Goal: Information Seeking & Learning: Learn about a topic

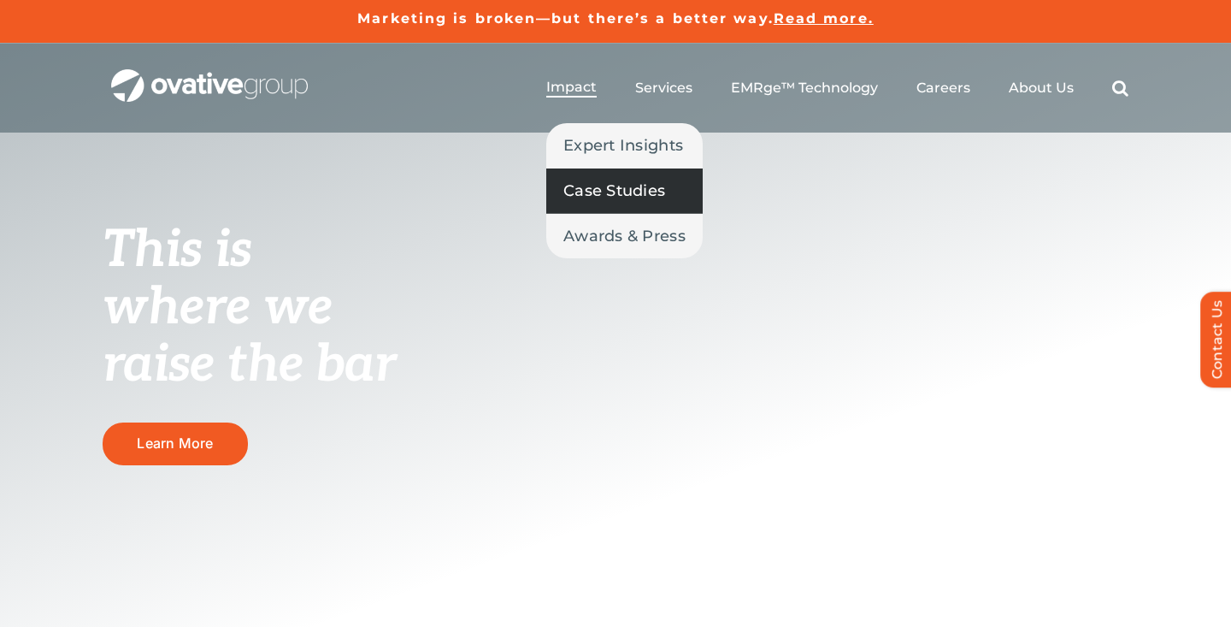
click at [589, 171] on link "Case Studies" at bounding box center [624, 190] width 156 height 44
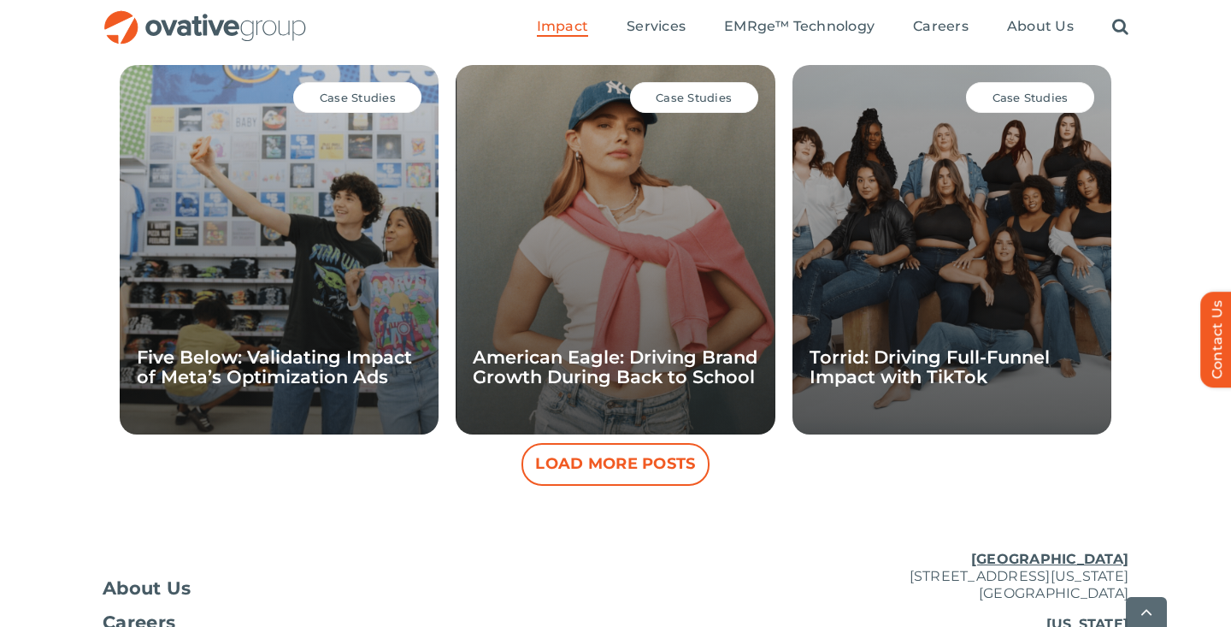
scroll to position [1622, 0]
click at [666, 460] on button "Load More Posts" at bounding box center [616, 463] width 188 height 43
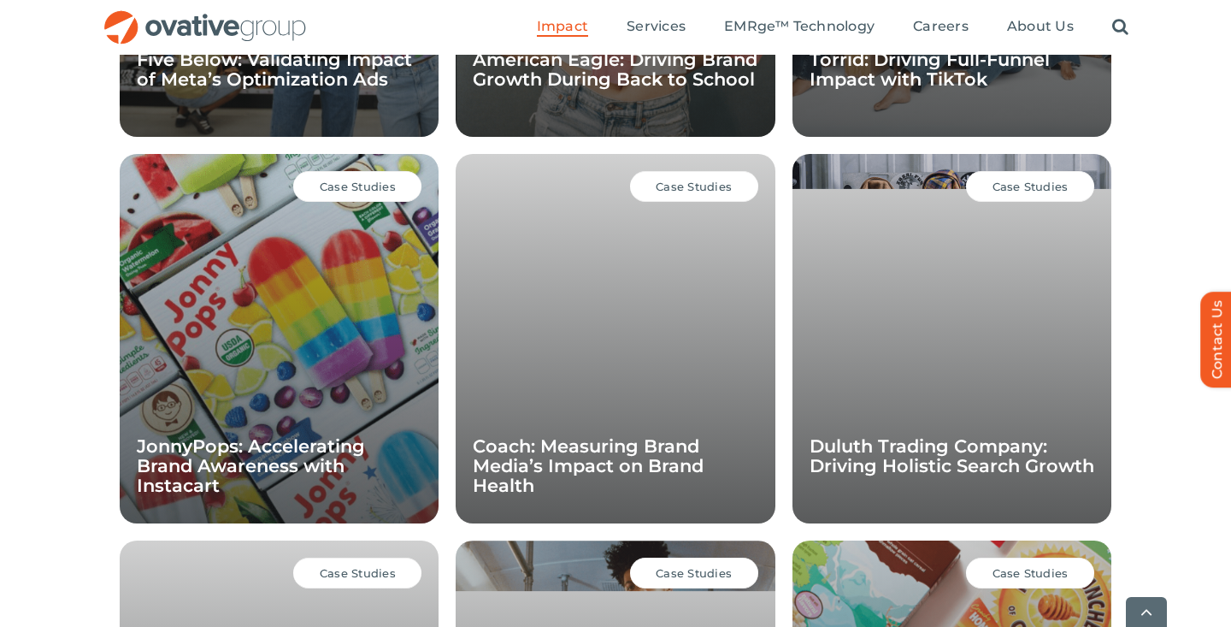
scroll to position [1922, 0]
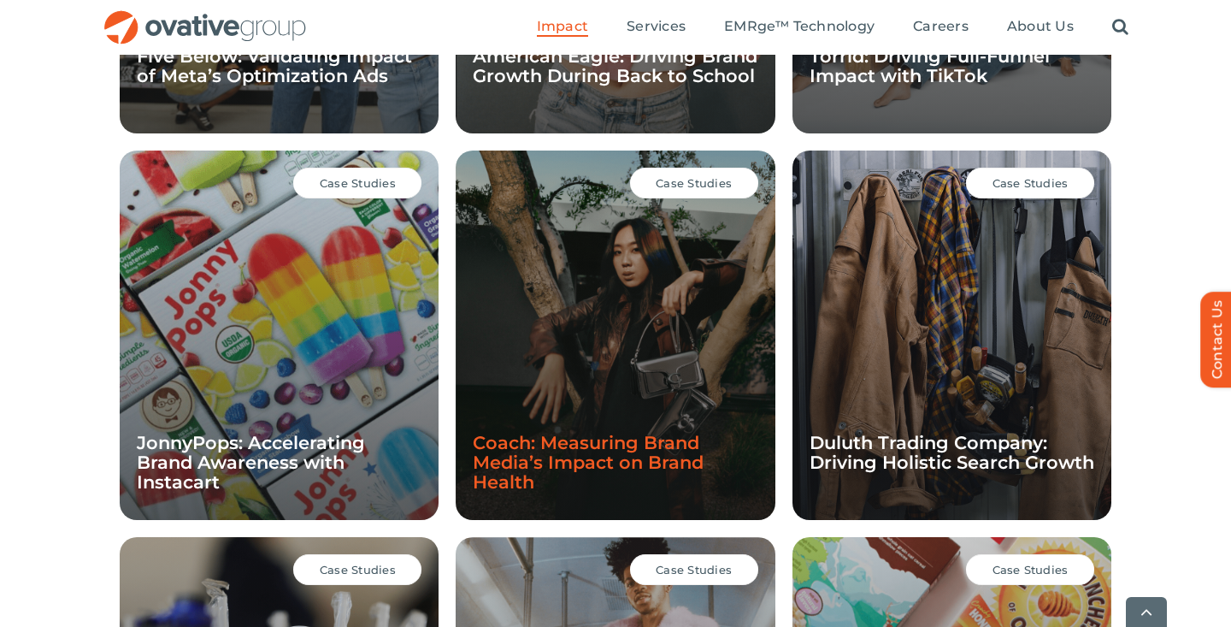
click at [567, 460] on link "Coach: Measuring Brand Media’s Impact on Brand Health" at bounding box center [588, 462] width 231 height 61
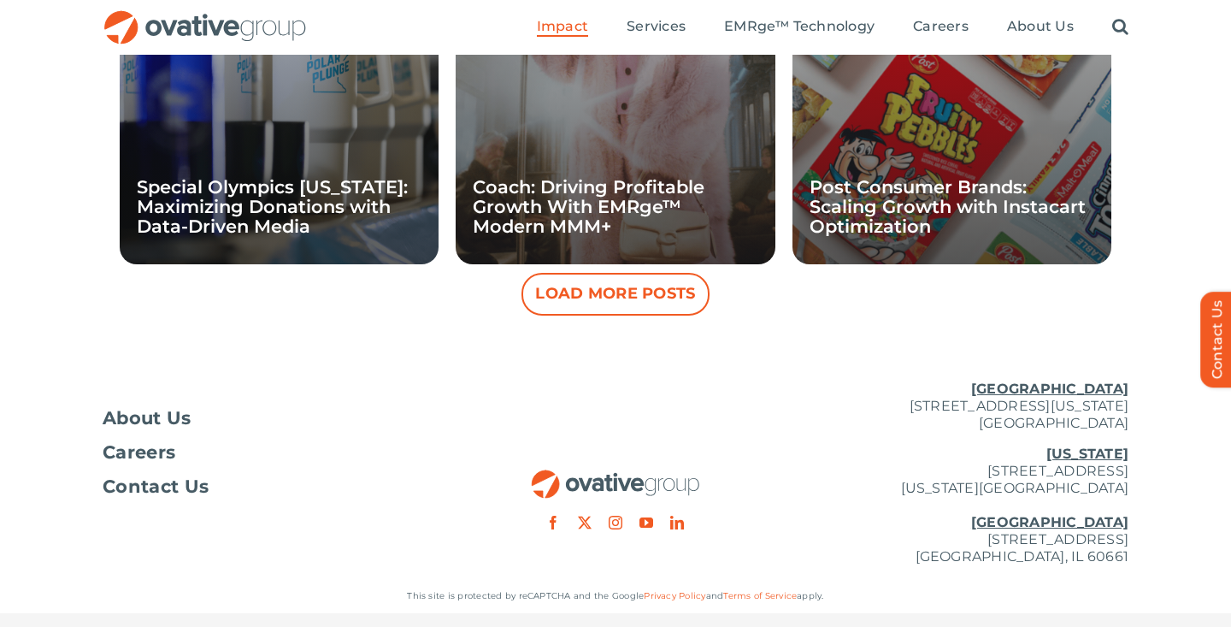
scroll to position [2553, 0]
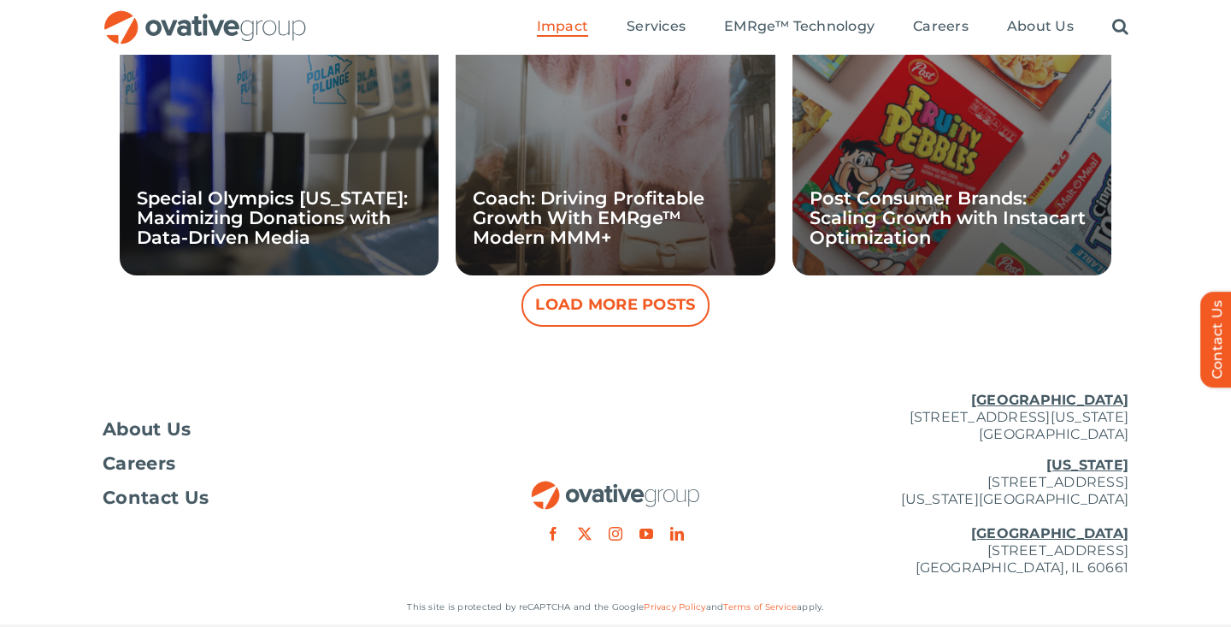
click at [597, 318] on button "Load More Posts" at bounding box center [616, 305] width 188 height 43
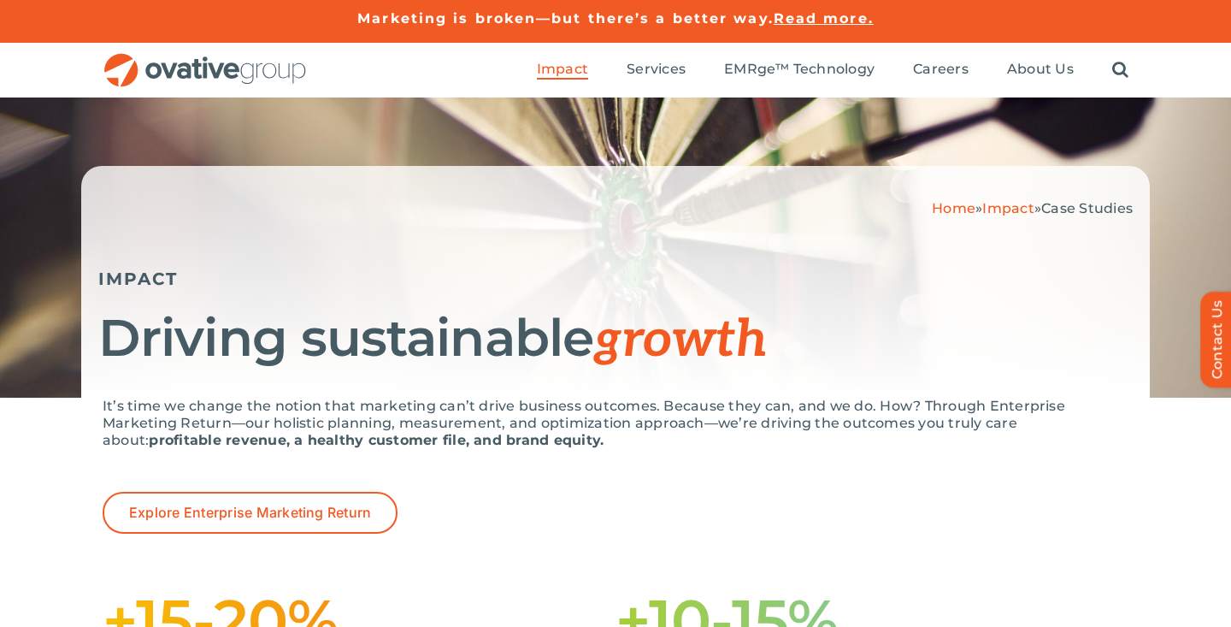
scroll to position [0, 0]
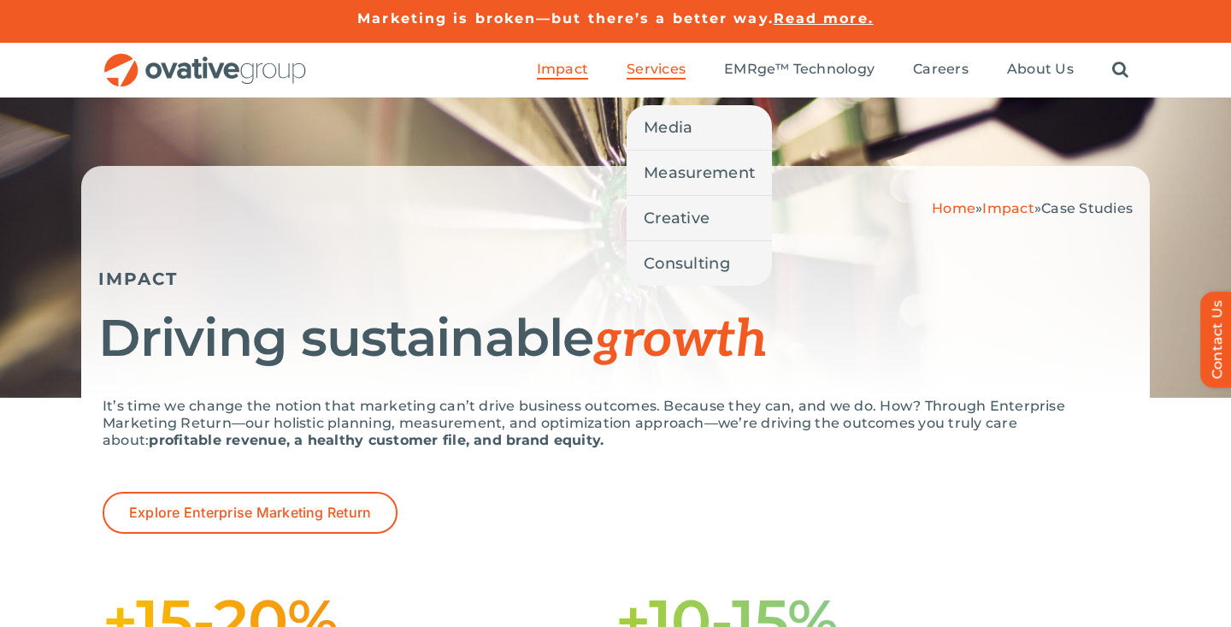
click at [666, 62] on span "Services" at bounding box center [656, 69] width 59 height 17
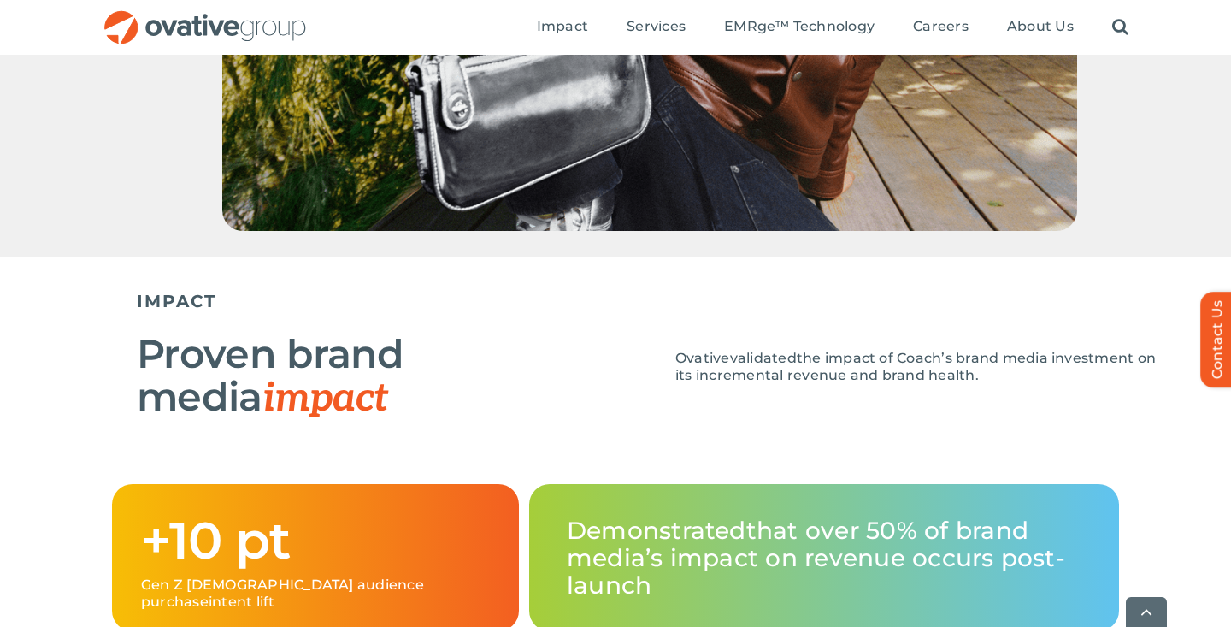
scroll to position [1466, 0]
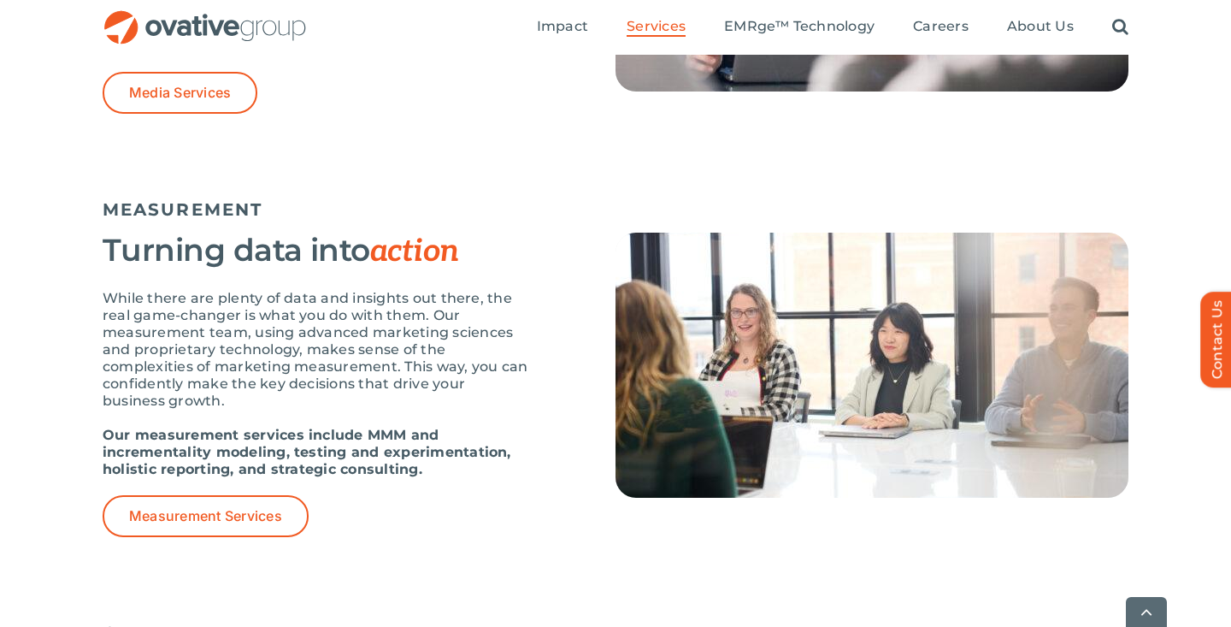
scroll to position [1488, 0]
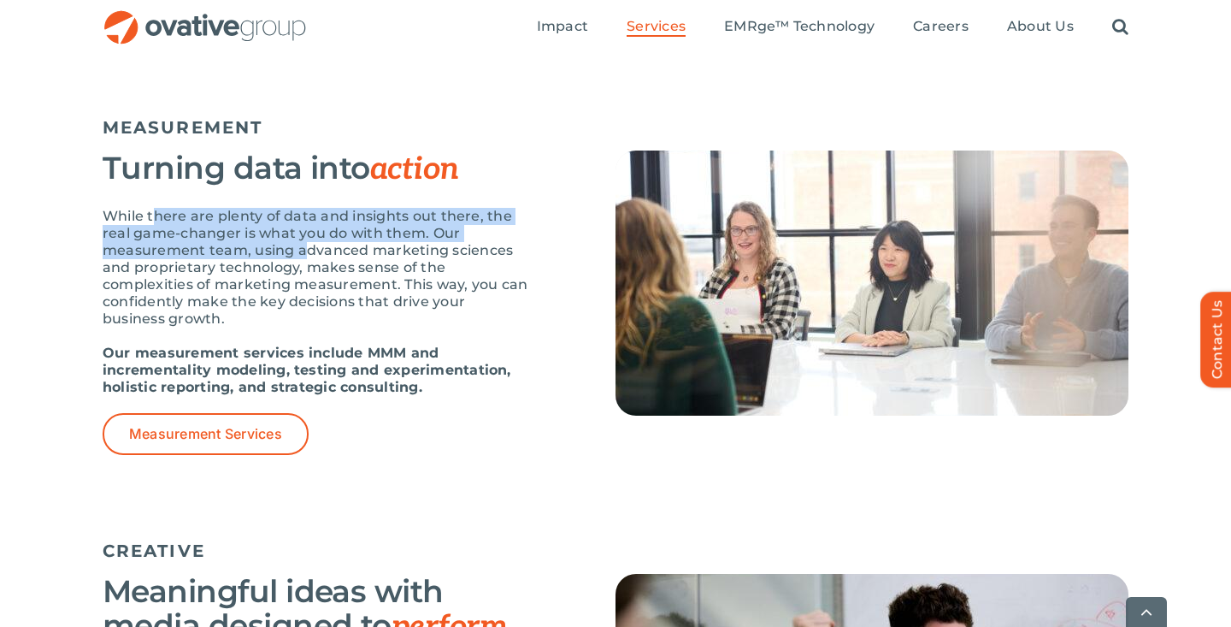
drag, startPoint x: 155, startPoint y: 220, endPoint x: 300, endPoint y: 246, distance: 147.7
click at [300, 246] on p "While there are plenty of data and insights out there, the real game-changer is…" at bounding box center [317, 268] width 428 height 120
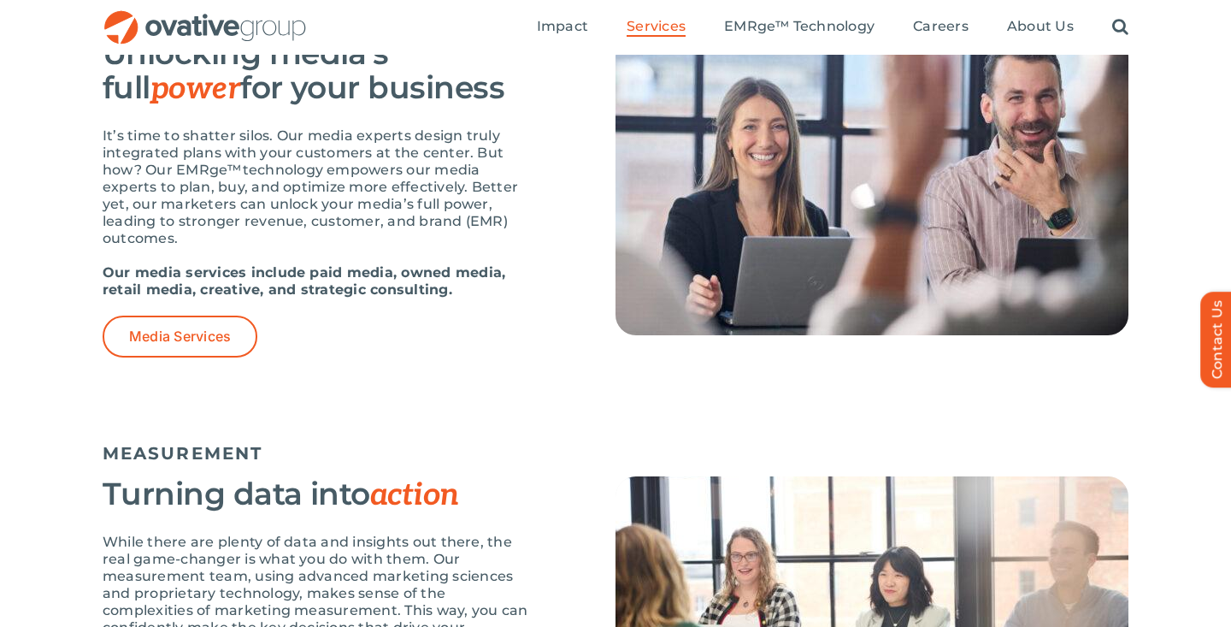
scroll to position [1089, 0]
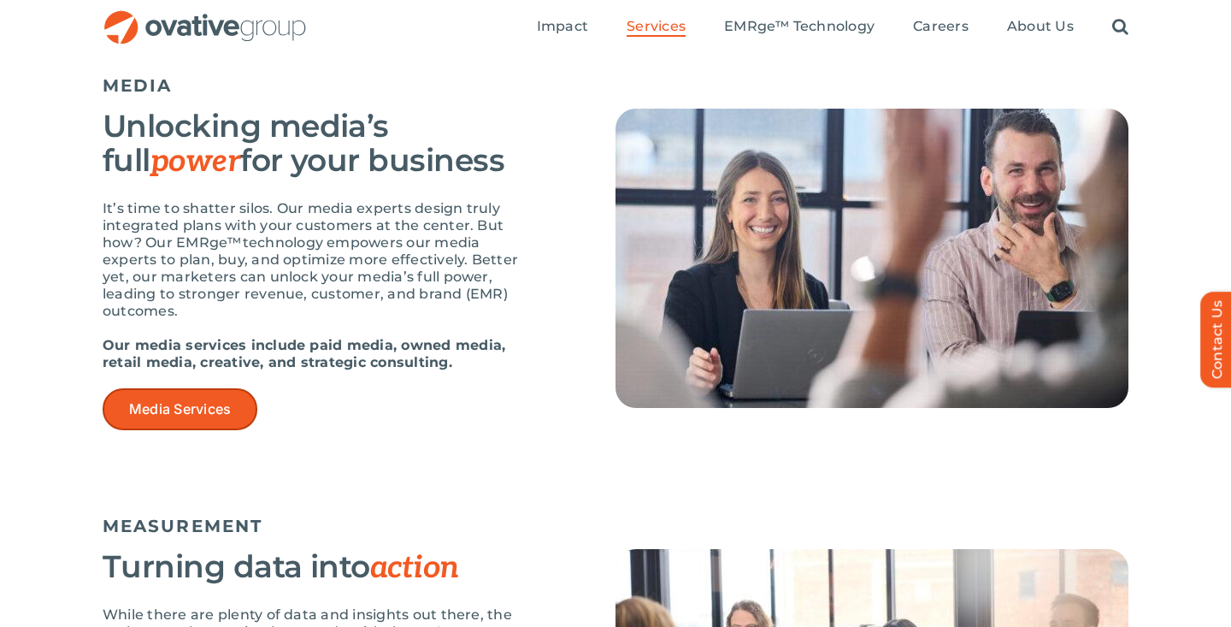
click at [225, 401] on span "Media Services" at bounding box center [180, 409] width 102 height 16
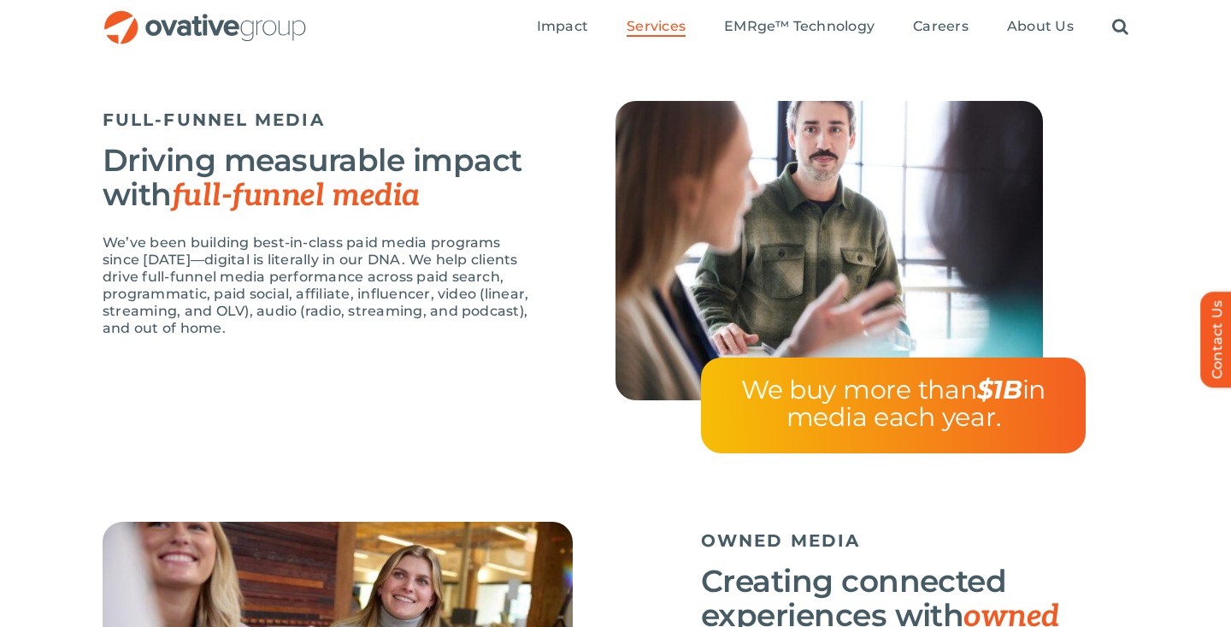
scroll to position [1443, 0]
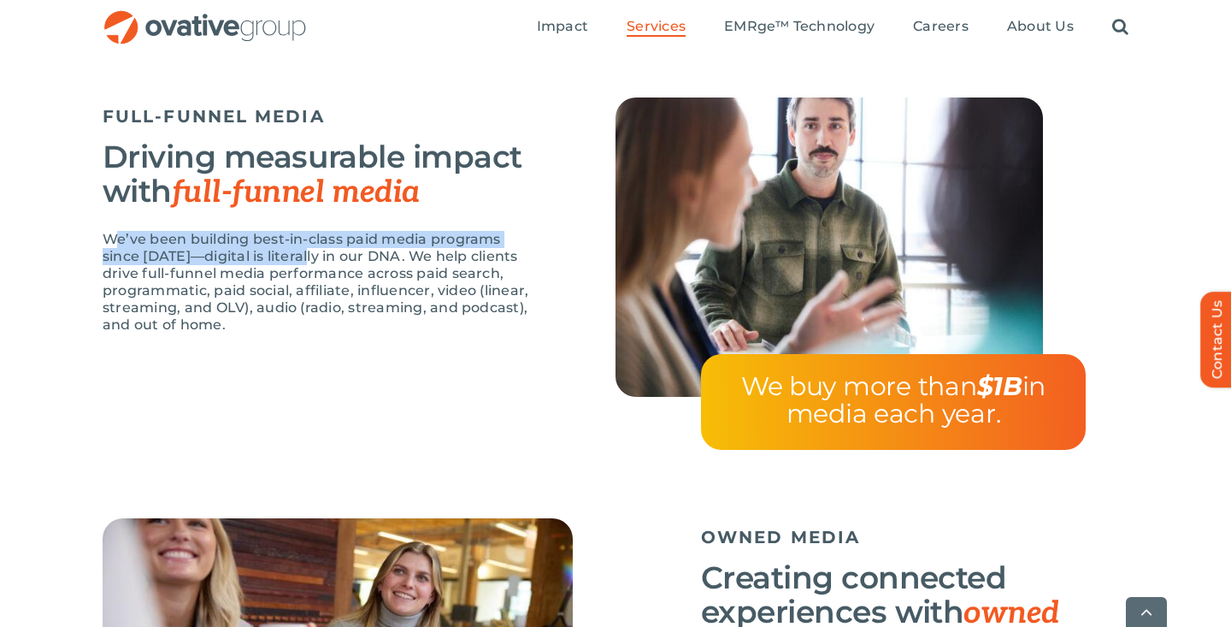
drag, startPoint x: 119, startPoint y: 239, endPoint x: 310, endPoint y: 261, distance: 191.9
click at [310, 261] on p "We’ve been building best-in-class paid media programs since 2009—digital is lit…" at bounding box center [317, 282] width 428 height 103
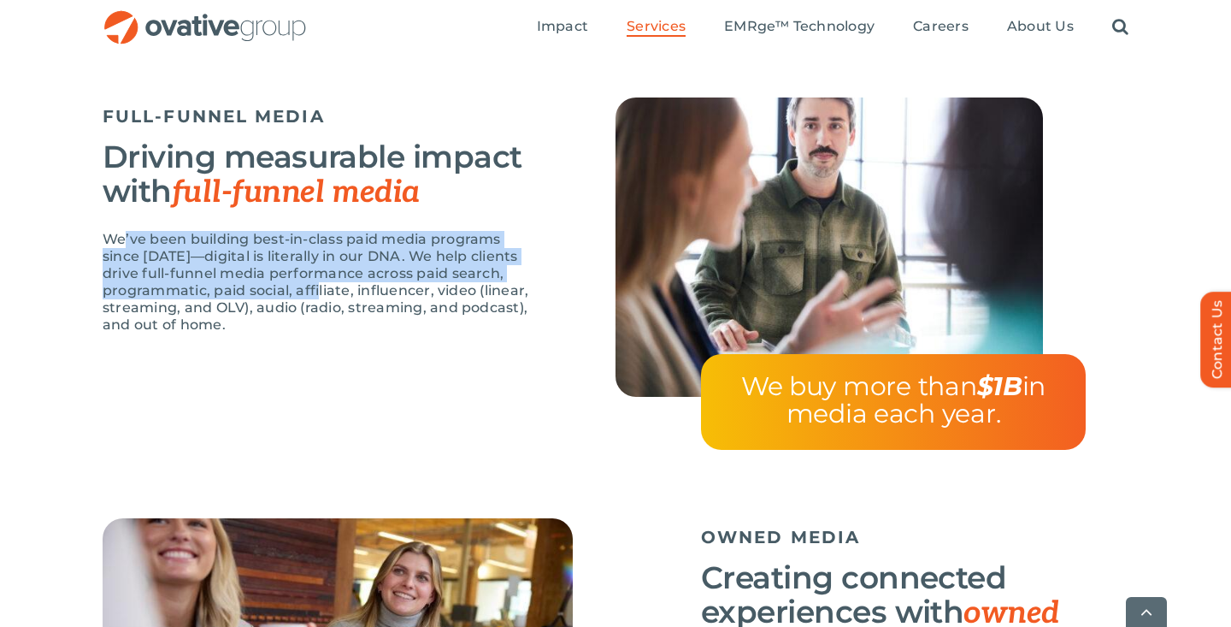
drag, startPoint x: 327, startPoint y: 286, endPoint x: 126, endPoint y: 243, distance: 205.4
click at [126, 243] on p "We’ve been building best-in-class paid media programs since 2009—digital is lit…" at bounding box center [317, 282] width 428 height 103
drag, startPoint x: 104, startPoint y: 240, endPoint x: 474, endPoint y: 281, distance: 371.6
click at [474, 281] on p "We’ve been building best-in-class paid media programs since 2009—digital is lit…" at bounding box center [317, 282] width 428 height 103
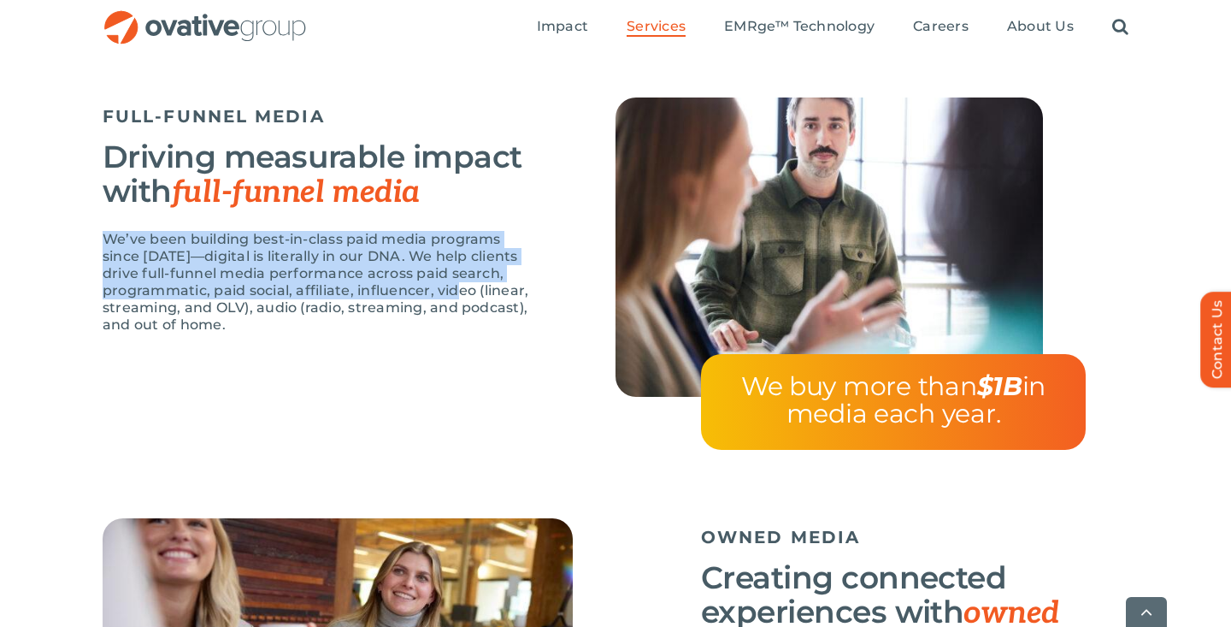
click at [474, 281] on p "We’ve been building best-in-class paid media programs since 2009—digital is lit…" at bounding box center [317, 282] width 428 height 103
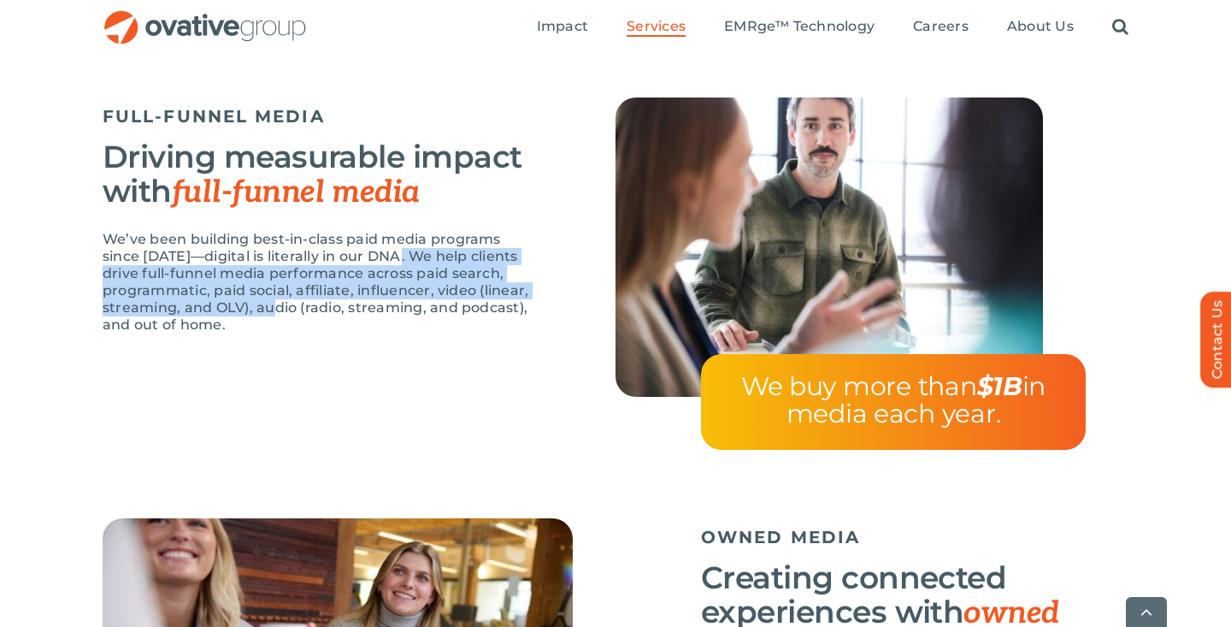
drag, startPoint x: 291, startPoint y: 310, endPoint x: 401, endPoint y: 254, distance: 123.5
click at [401, 254] on p "We’ve been building best-in-class paid media programs since 2009—digital is lit…" at bounding box center [317, 282] width 428 height 103
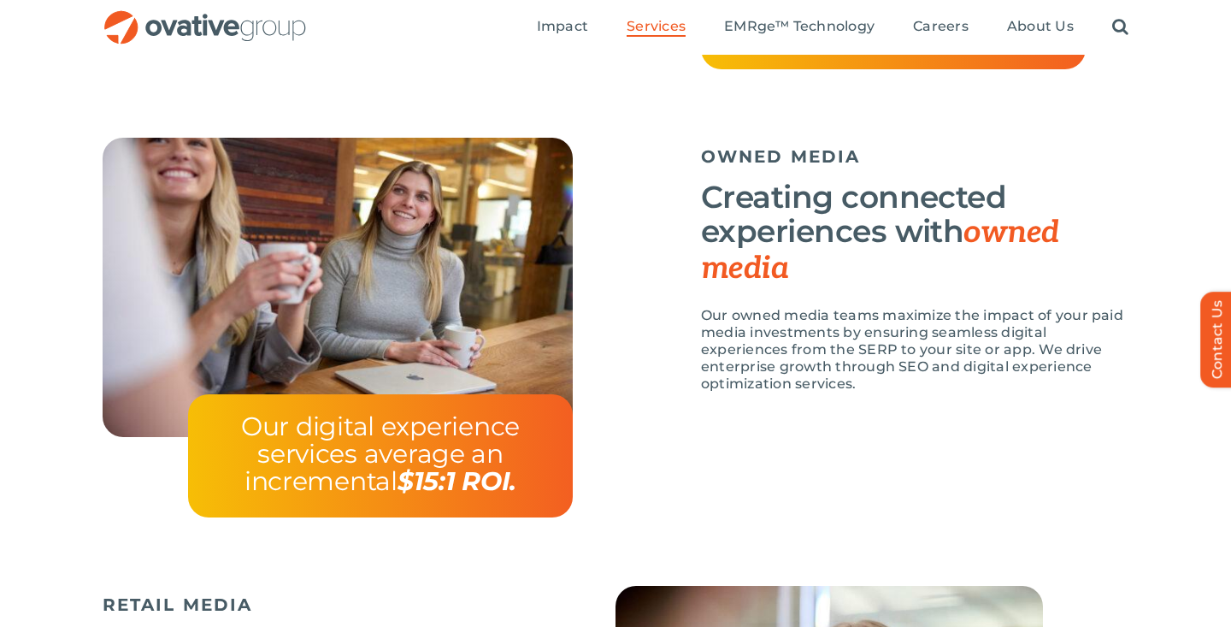
scroll to position [1817, 0]
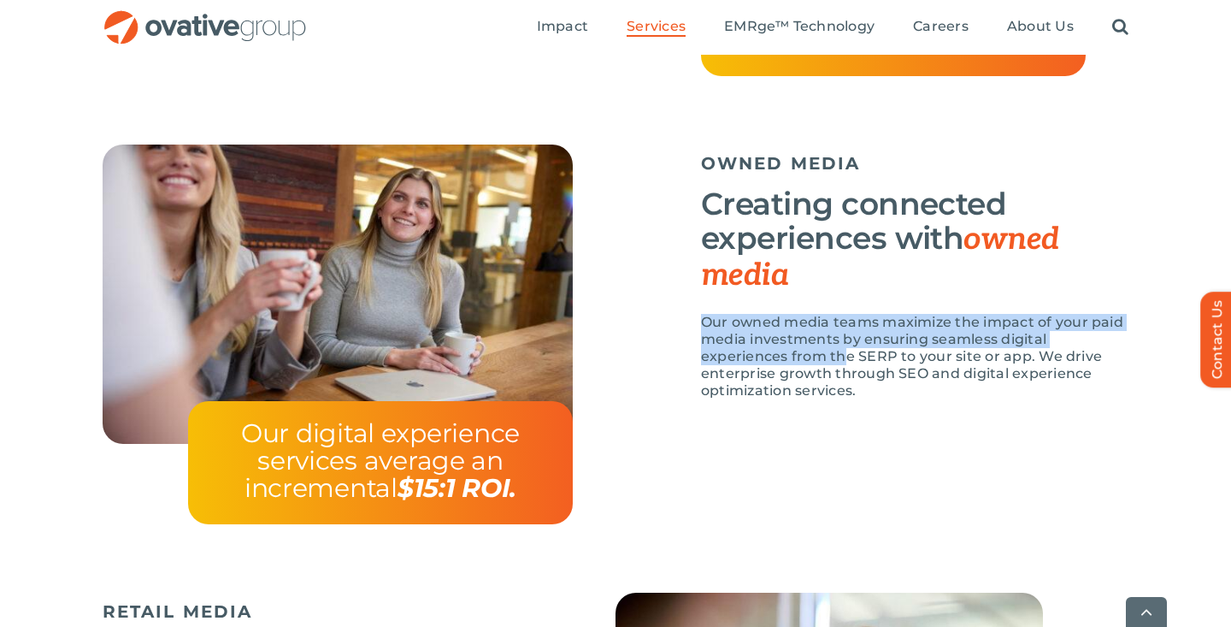
drag, startPoint x: 704, startPoint y: 315, endPoint x: 841, endPoint y: 360, distance: 144.7
click at [841, 360] on p "Our owned media teams maximize the impact of your paid media investments by ens…" at bounding box center [915, 357] width 428 height 86
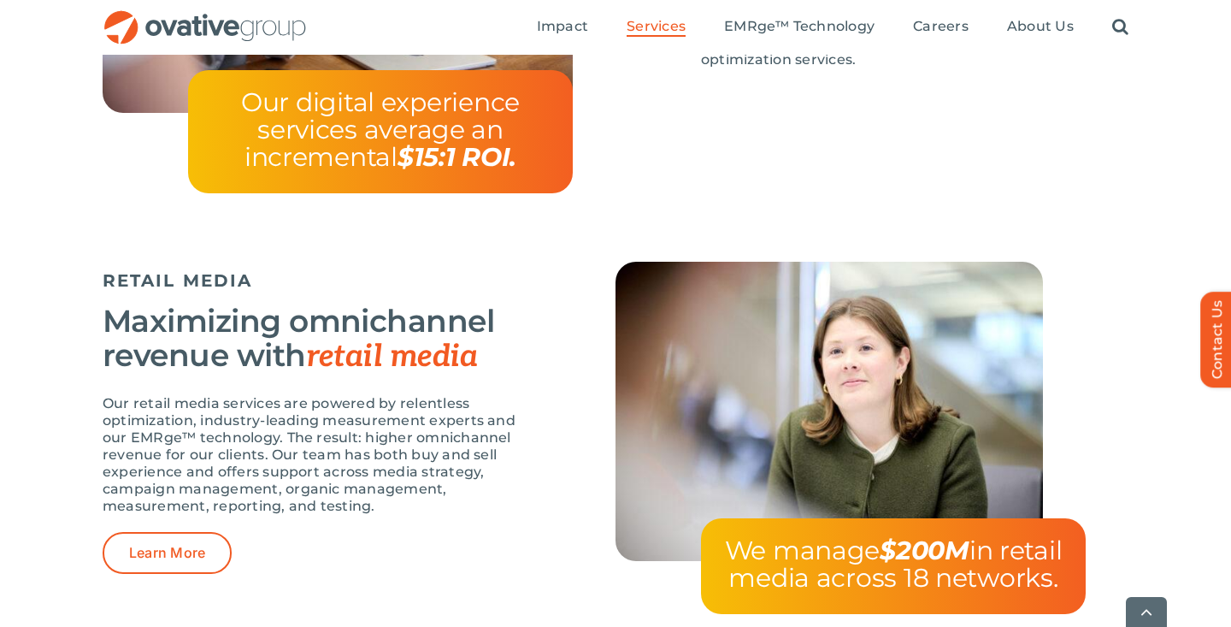
scroll to position [2233, 0]
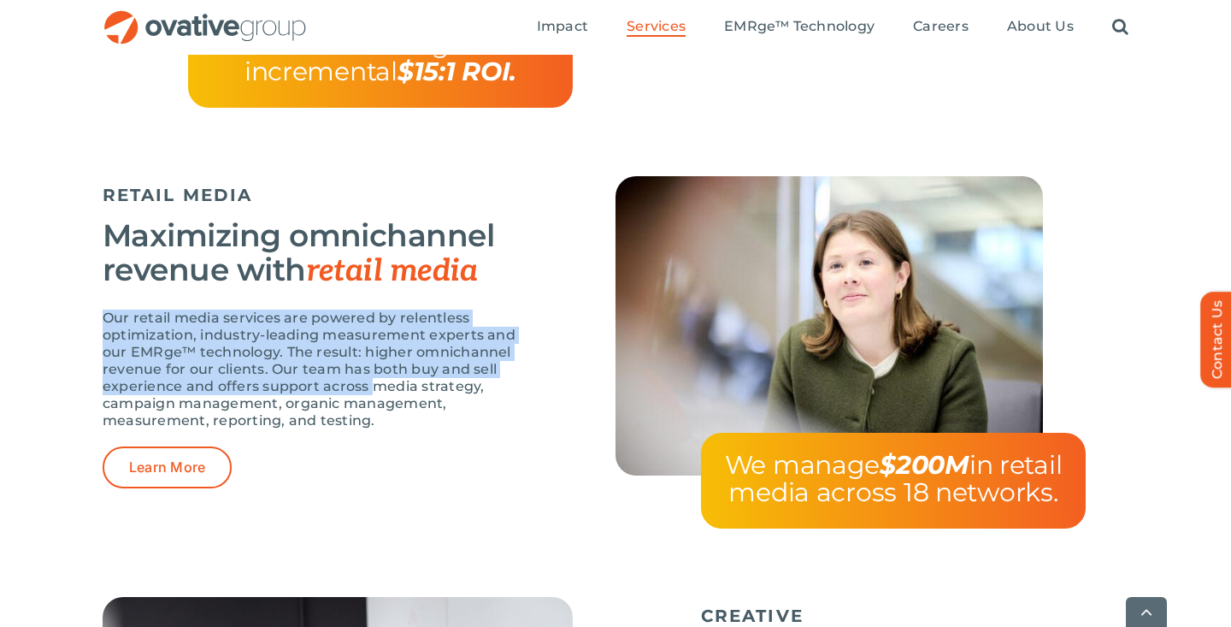
drag, startPoint x: 372, startPoint y: 386, endPoint x: 88, endPoint y: 323, distance: 290.6
click at [88, 323] on div "RETAIL MEDIA Maximizing omnichannel revenue with retail media Our retail media …" at bounding box center [615, 386] width 1231 height 421
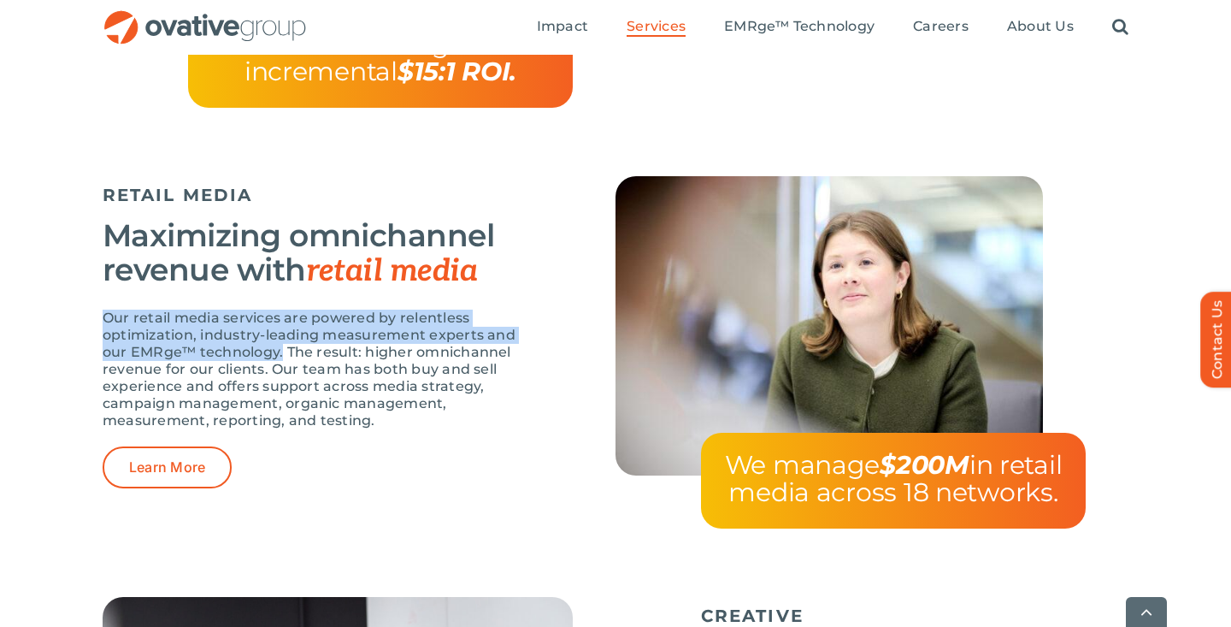
drag, startPoint x: 96, startPoint y: 318, endPoint x: 282, endPoint y: 351, distance: 189.2
click at [282, 351] on div "RETAIL MEDIA Maximizing omnichannel revenue with retail media Our retail media …" at bounding box center [615, 386] width 1231 height 421
click at [282, 351] on p "Our retail media services are powered by relentless optimization, industry-lead…" at bounding box center [317, 370] width 428 height 120
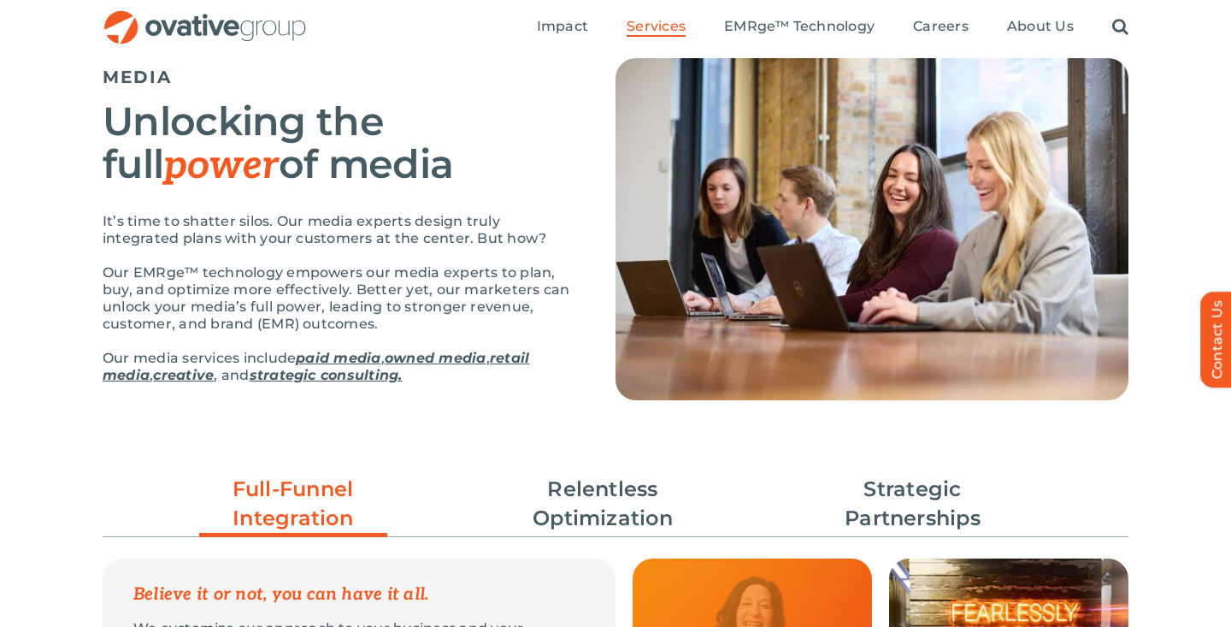
scroll to position [118, 0]
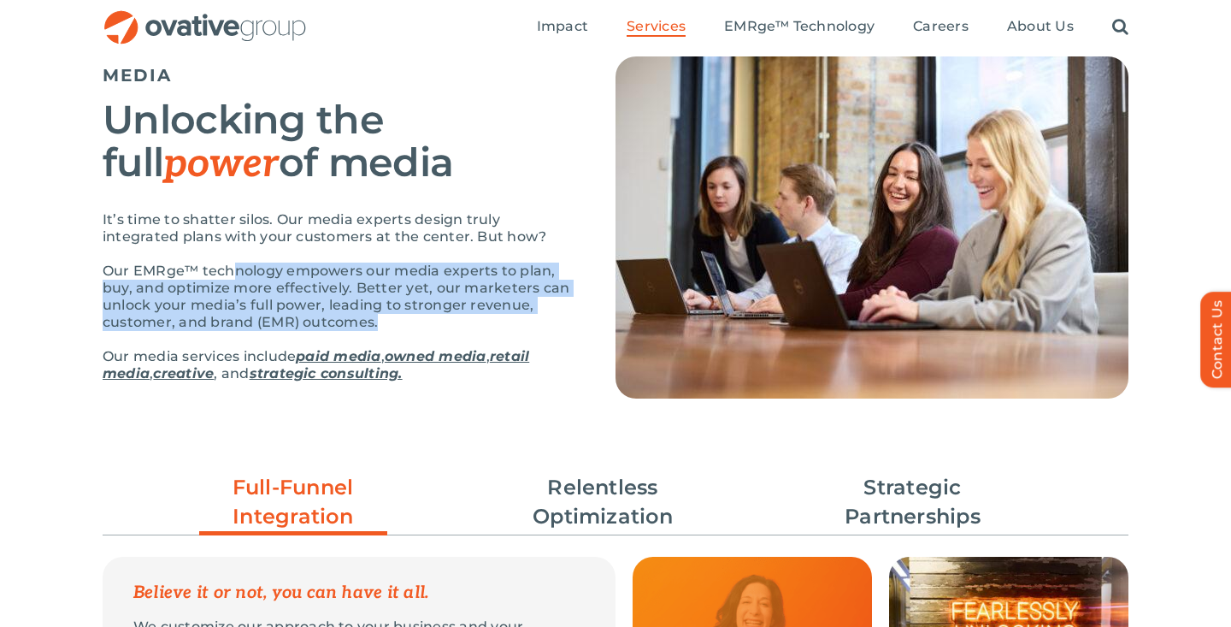
drag, startPoint x: 404, startPoint y: 317, endPoint x: 237, endPoint y: 275, distance: 171.9
click at [236, 275] on p "Our EMRge™ technology empowers our media experts to plan, buy, and optimize mor…" at bounding box center [338, 296] width 470 height 68
click at [237, 275] on p "Our EMRge™ technology empowers our media experts to plan, buy, and optimize mor…" at bounding box center [338, 296] width 470 height 68
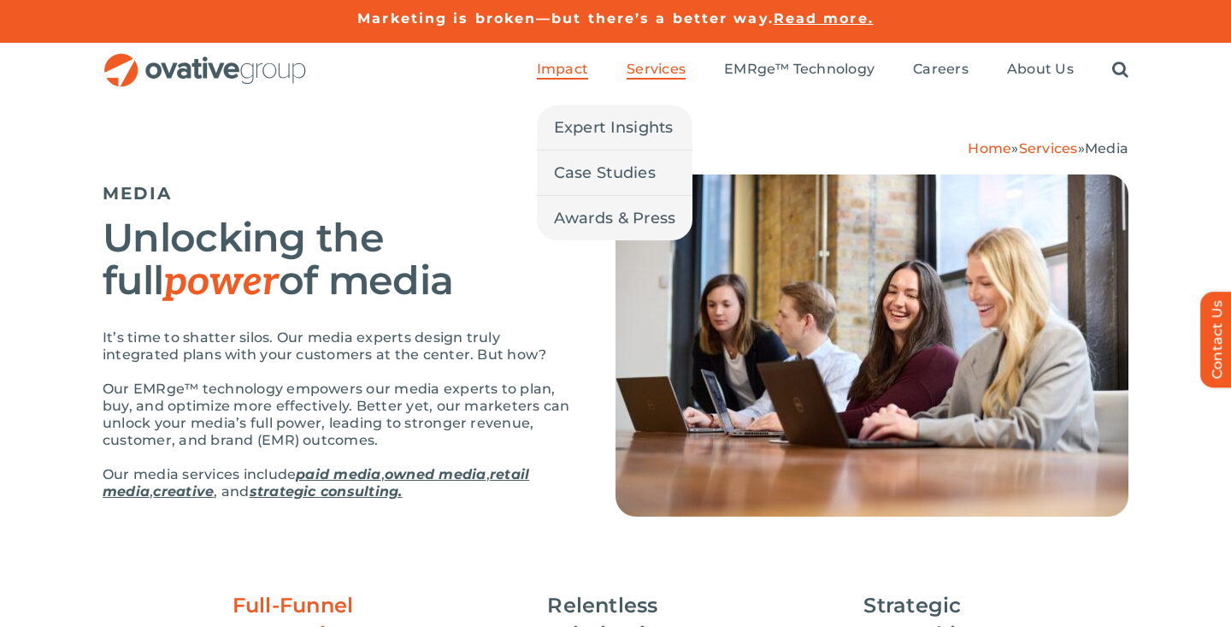
scroll to position [0, 0]
drag, startPoint x: 542, startPoint y: 64, endPoint x: 564, endPoint y: 107, distance: 48.2
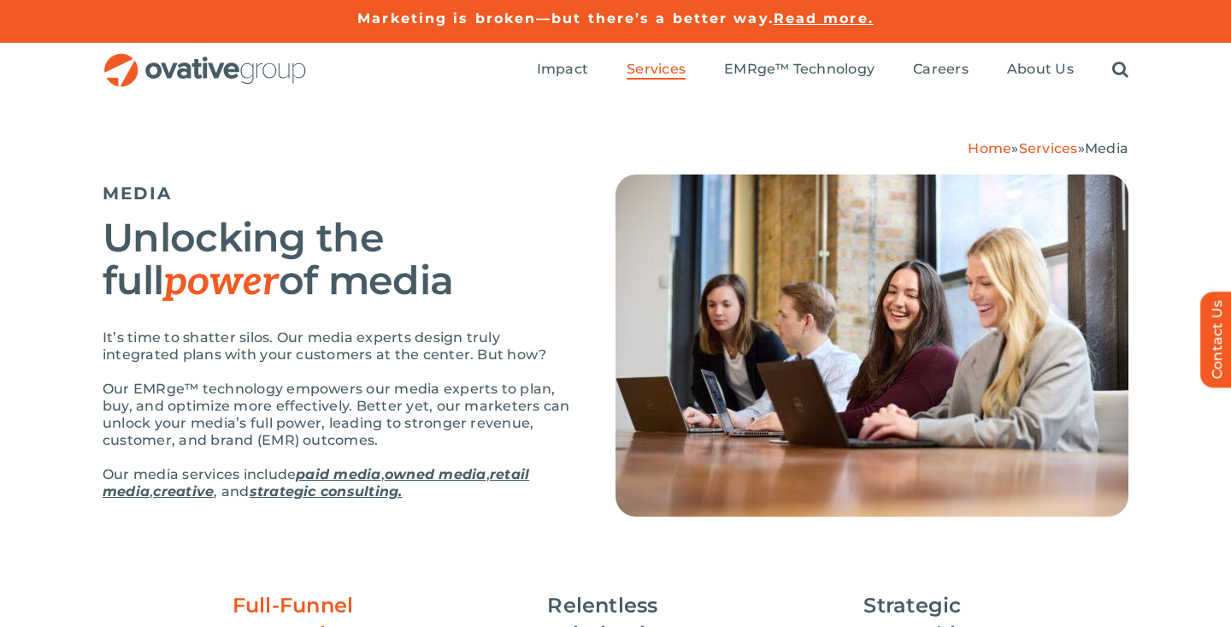
click at [251, 68] on img "OG_Full_horizontal_RGB" at bounding box center [205, 70] width 205 height 35
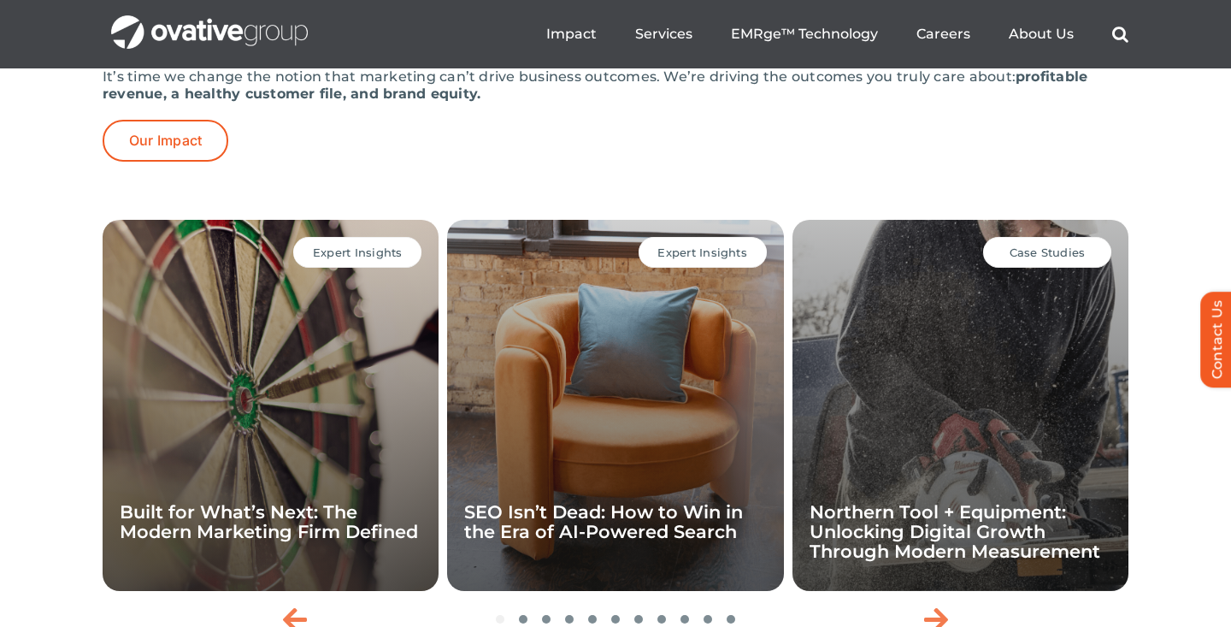
scroll to position [3499, 0]
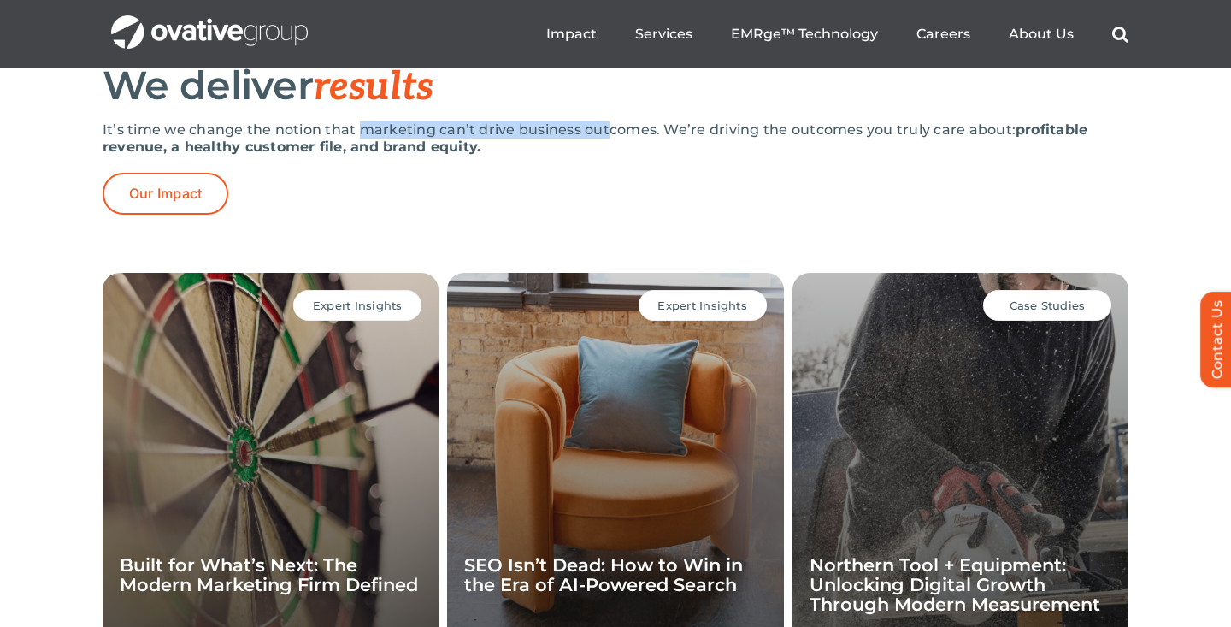
drag, startPoint x: 605, startPoint y: 187, endPoint x: 363, endPoint y: 187, distance: 242.8
click at [363, 156] on p "It’s time we change the notion that marketing can’t drive business outcomes. We…" at bounding box center [616, 138] width 1026 height 34
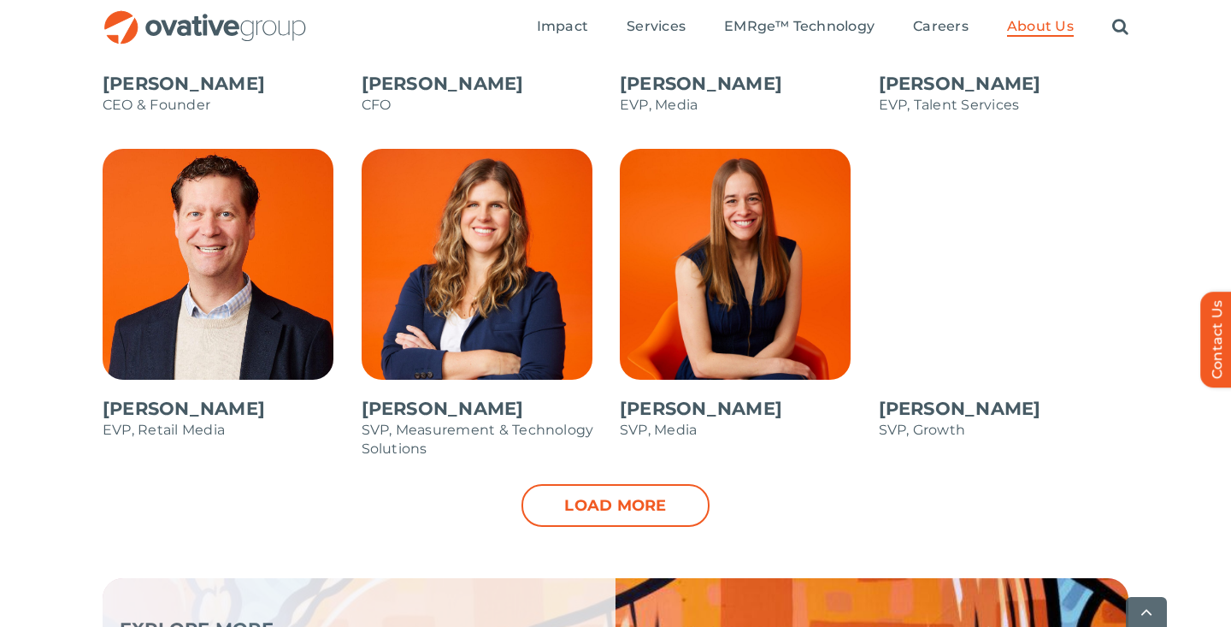
scroll to position [1799, 0]
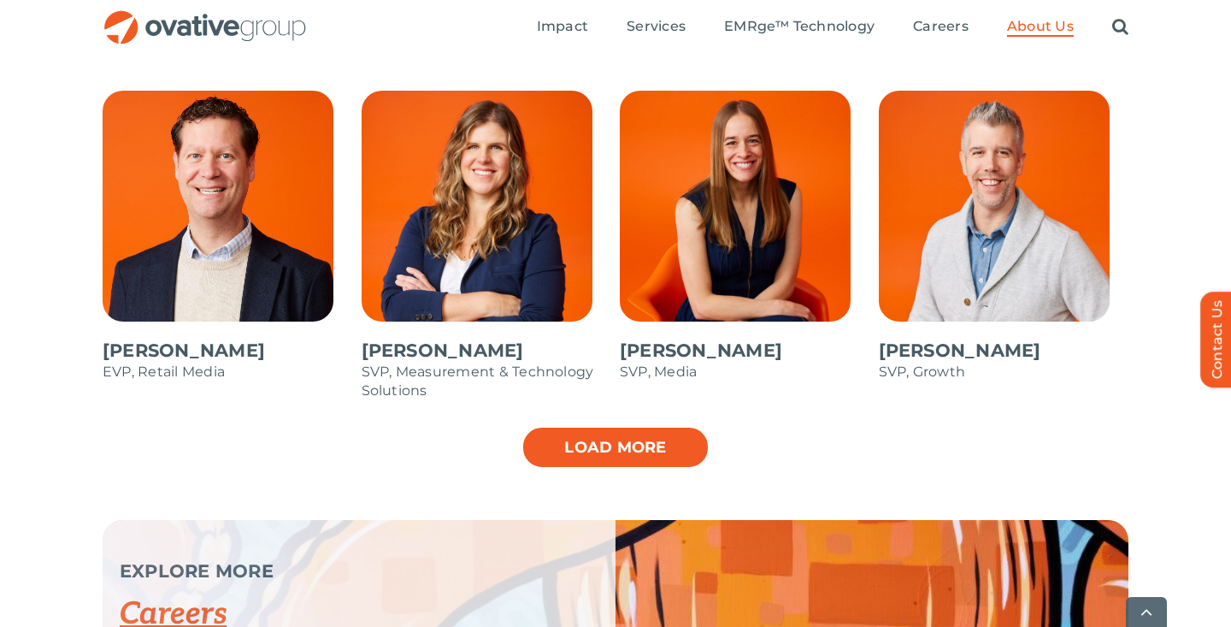
click at [651, 441] on link "Load more" at bounding box center [616, 447] width 188 height 43
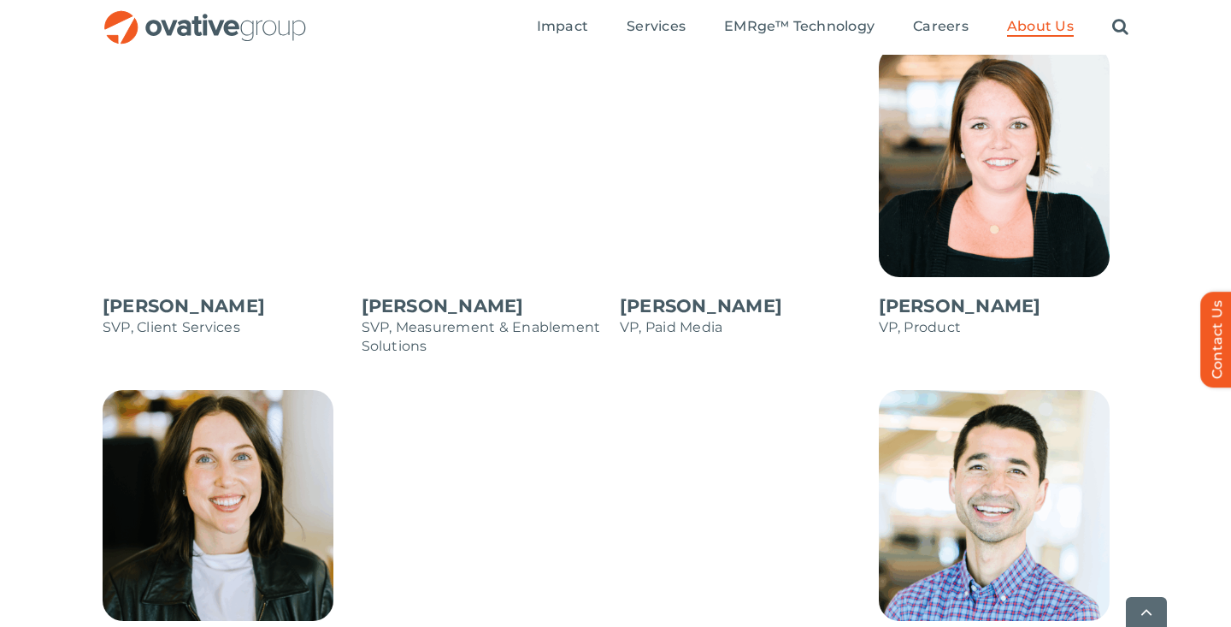
scroll to position [2200, 0]
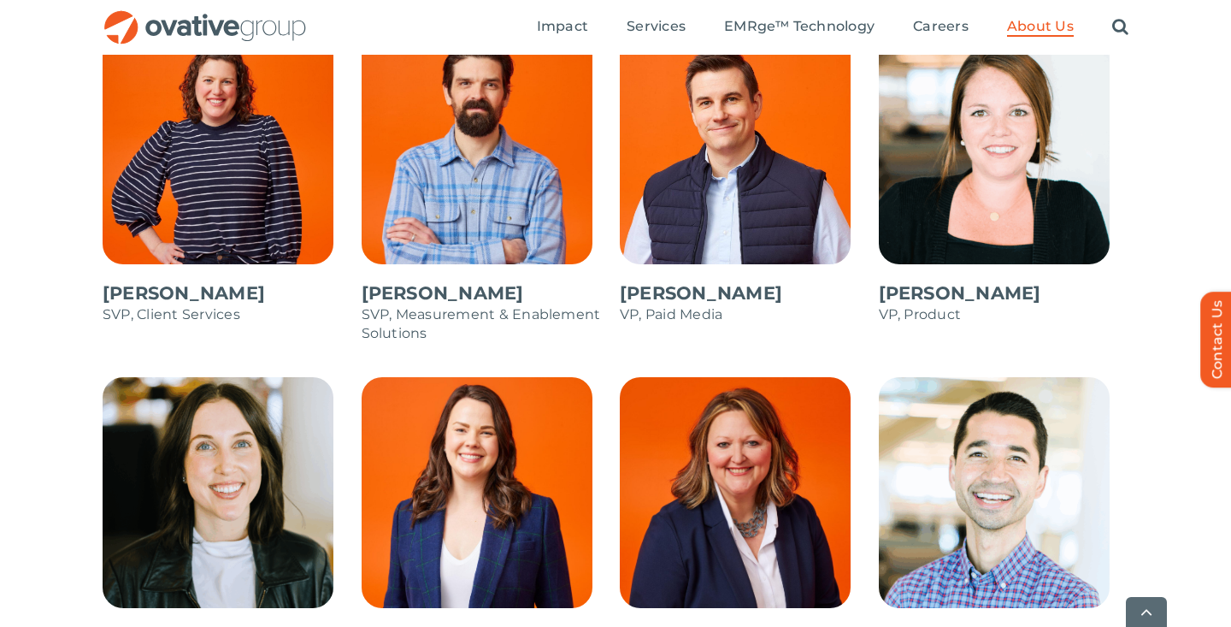
click at [261, 218] on span at bounding box center [228, 187] width 251 height 308
